Goal: Check status

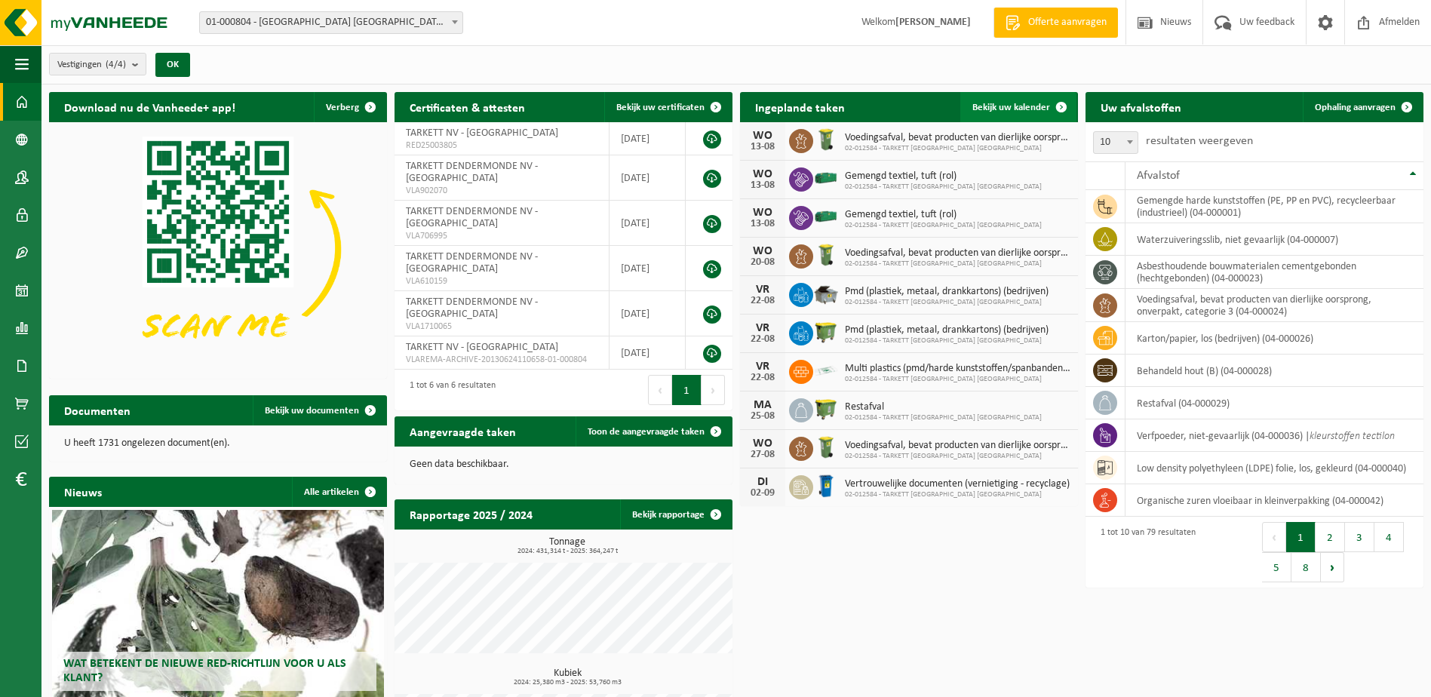
click at [1033, 105] on span "Bekijk uw kalender" at bounding box center [1011, 108] width 78 height 10
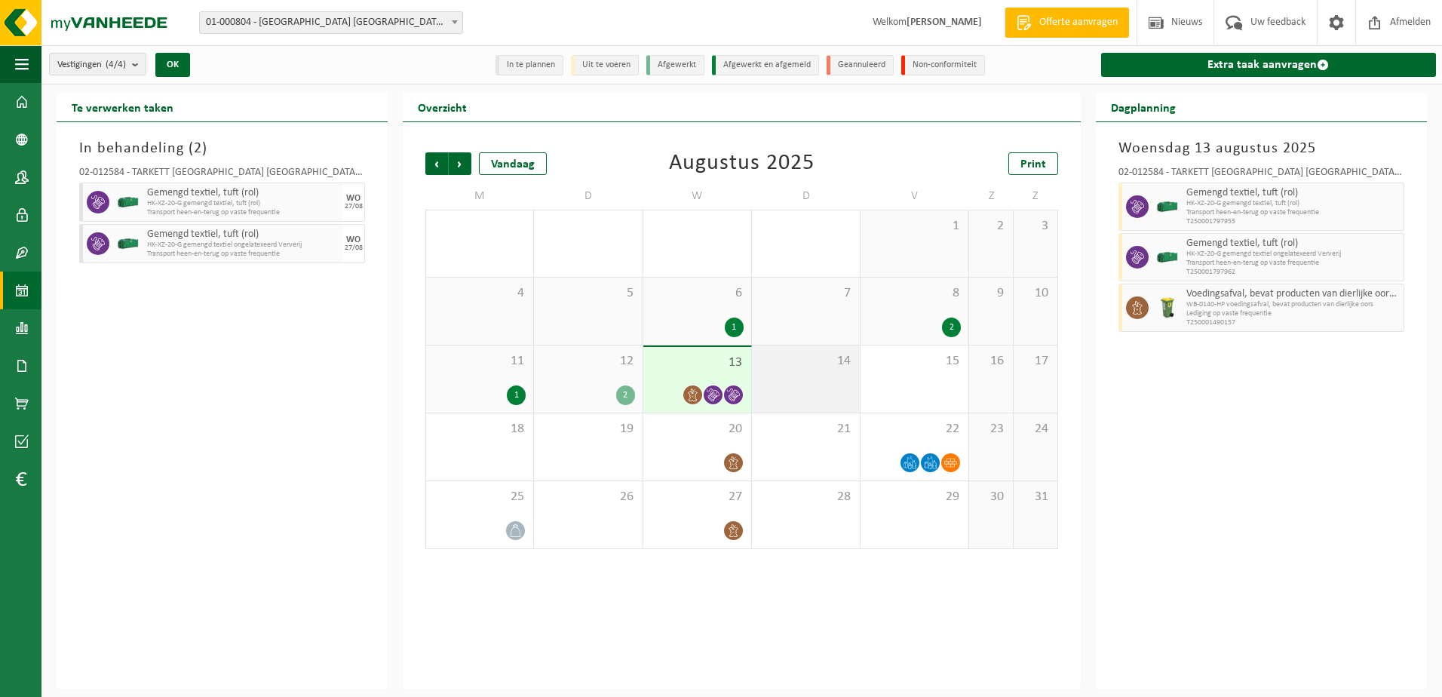
click at [820, 375] on div "14" at bounding box center [806, 378] width 108 height 67
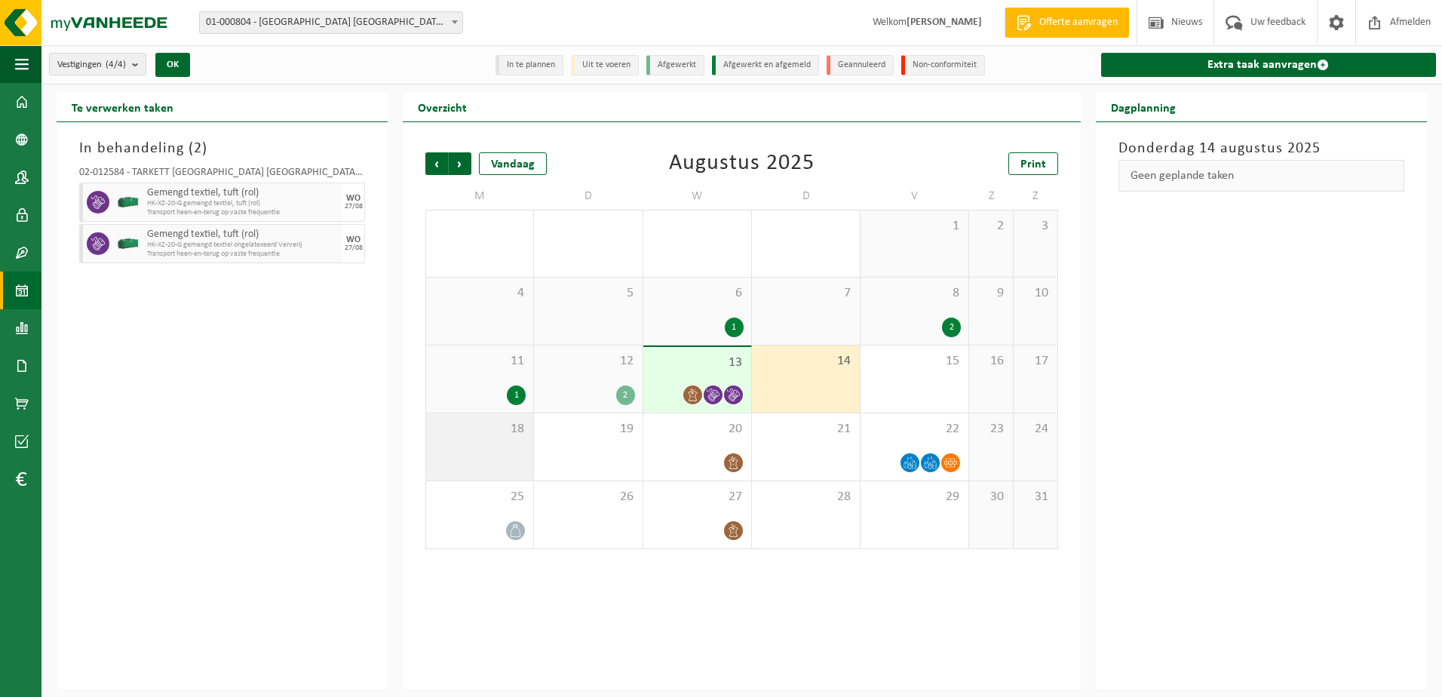
click at [454, 450] on div "18" at bounding box center [479, 446] width 107 height 67
